Goal: Task Accomplishment & Management: Use online tool/utility

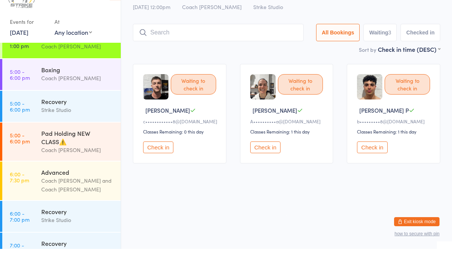
scroll to position [54, 0]
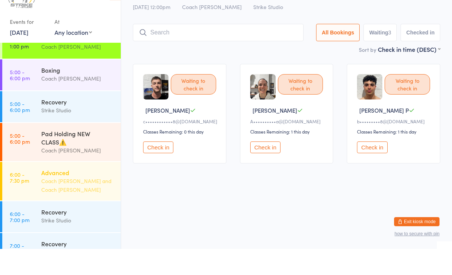
click at [56, 188] on div "Advanced Coach [PERSON_NAME] and Coach [PERSON_NAME]" at bounding box center [81, 207] width 80 height 39
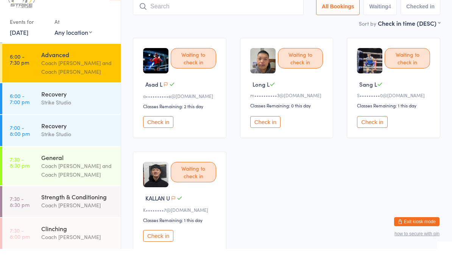
scroll to position [172, 0]
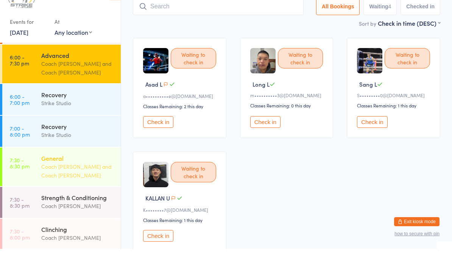
click at [69, 189] on div "Coach [PERSON_NAME] and Coach [PERSON_NAME]" at bounding box center [77, 197] width 73 height 17
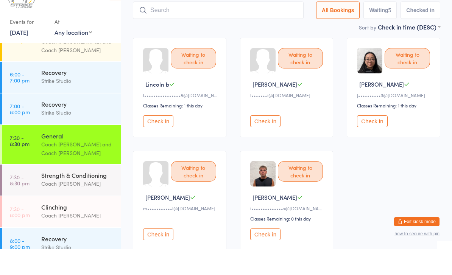
scroll to position [194, 0]
click at [53, 230] on div "Clinching" at bounding box center [77, 234] width 73 height 8
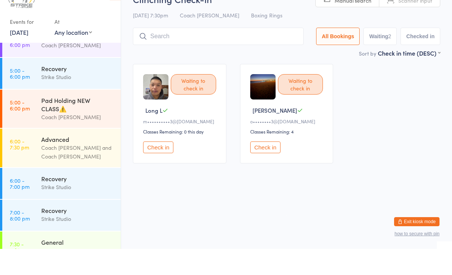
scroll to position [87, 0]
click at [80, 123] on div "Pad Holding NEW CLASS⚠️" at bounding box center [77, 131] width 73 height 17
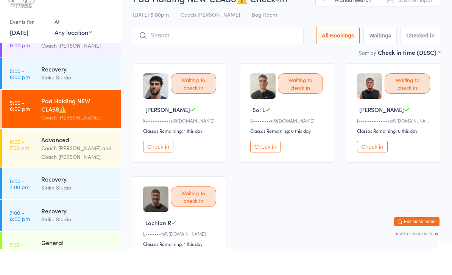
scroll to position [1, 0]
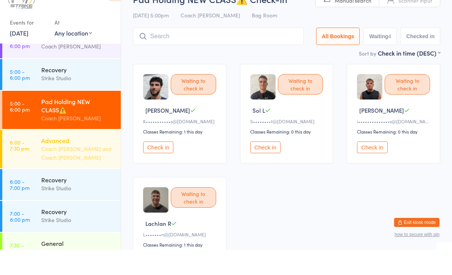
click at [75, 162] on div "Advanced" at bounding box center [77, 166] width 73 height 8
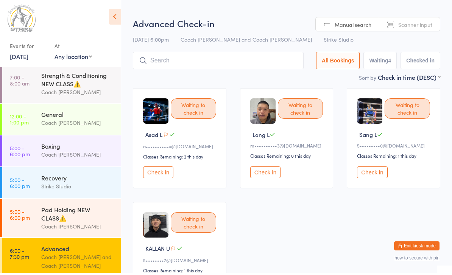
scroll to position [3, 0]
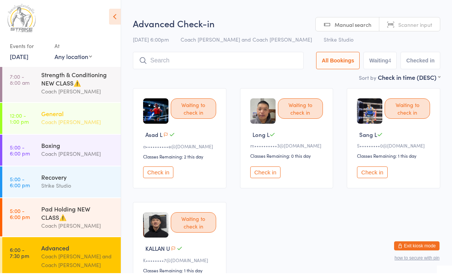
click at [72, 117] on div "General" at bounding box center [77, 115] width 73 height 8
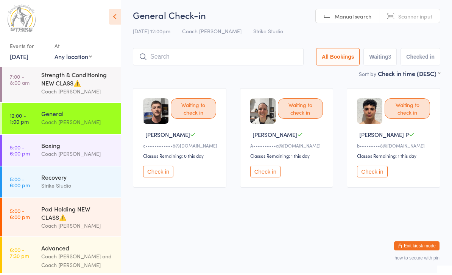
click at [375, 173] on button "Check in" at bounding box center [372, 174] width 30 height 12
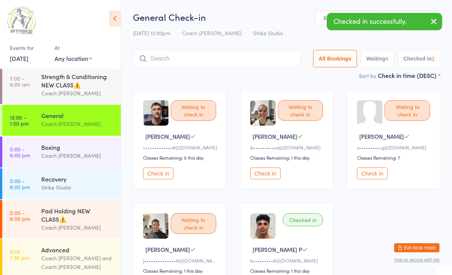
click at [163, 177] on button "Check in" at bounding box center [158, 174] width 30 height 12
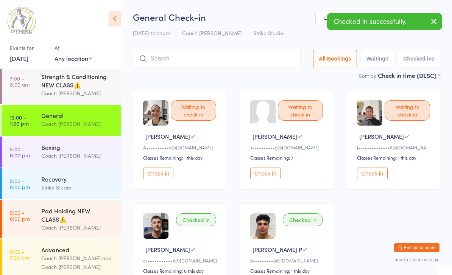
click at [234, 58] on input "search" at bounding box center [217, 58] width 168 height 17
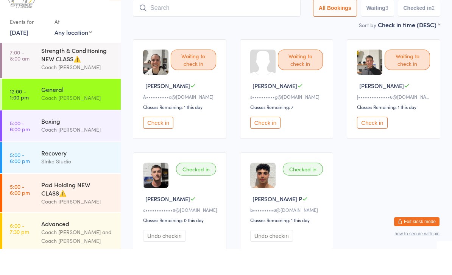
scroll to position [50, 0]
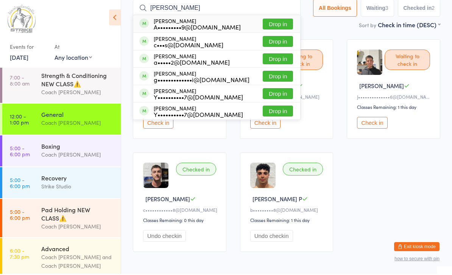
type input "[PERSON_NAME]"
click at [276, 27] on button "Drop in" at bounding box center [278, 25] width 30 height 11
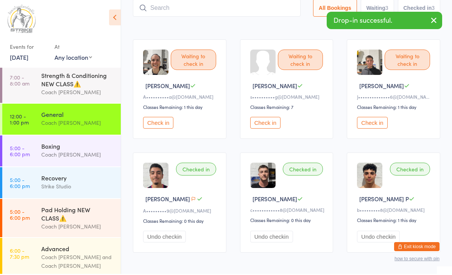
click at [446, 80] on div "Waiting to check in [PERSON_NAME] I A••••••••••a@[DOMAIN_NAME] Classes Remainin…" at bounding box center [286, 147] width 321 height 227
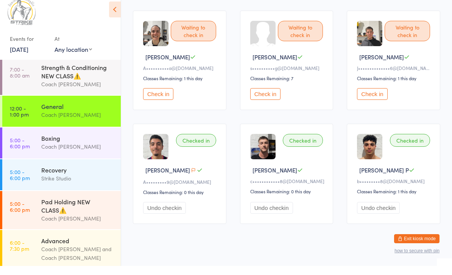
scroll to position [68, 0]
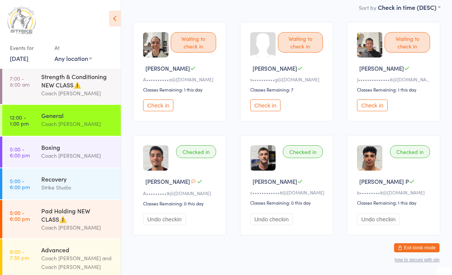
click at [267, 104] on button "Check in" at bounding box center [265, 106] width 30 height 12
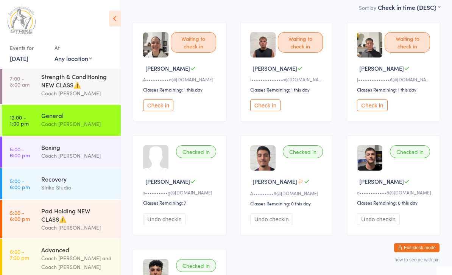
click at [272, 109] on button "Check in" at bounding box center [265, 106] width 30 height 12
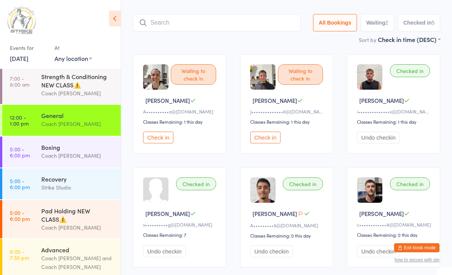
scroll to position [0, 0]
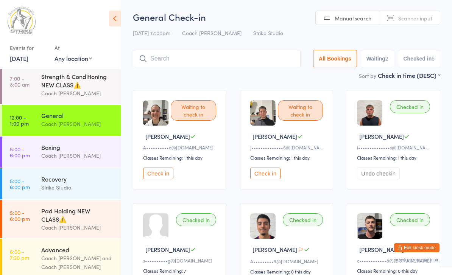
click at [253, 180] on button "Check in" at bounding box center [265, 174] width 30 height 12
click at [240, 66] on input "search" at bounding box center [217, 58] width 168 height 17
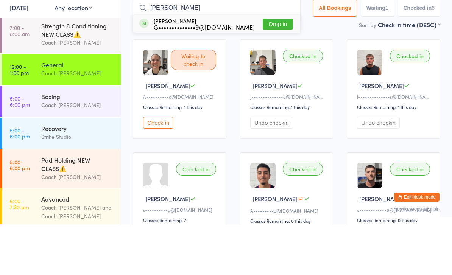
type input "[PERSON_NAME]"
click at [274, 69] on button "Drop in" at bounding box center [278, 74] width 30 height 11
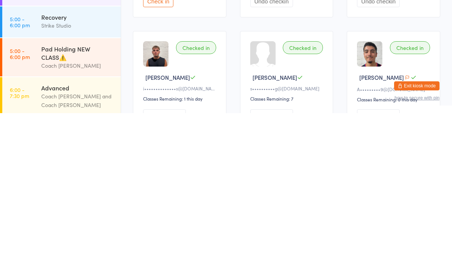
scroll to position [11, 0]
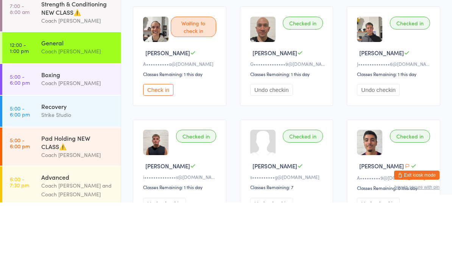
click at [155, 157] on button "Check in" at bounding box center [158, 163] width 30 height 12
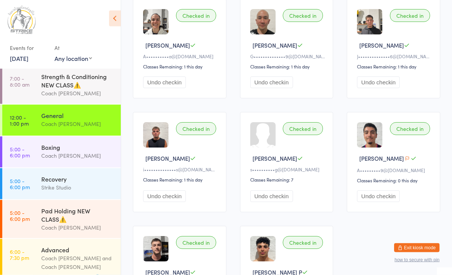
scroll to position [90, 0]
